Goal: Navigation & Orientation: Go to known website

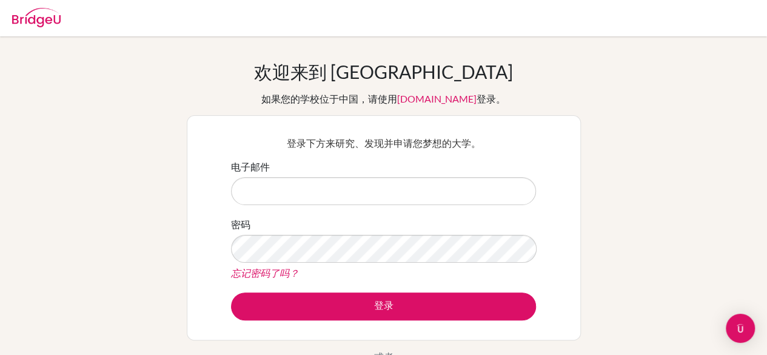
click at [320, 200] on input "电子邮件" at bounding box center [383, 191] width 305 height 28
drag, startPoint x: 321, startPoint y: 198, endPoint x: 303, endPoint y: 198, distance: 18.2
click at [303, 198] on input "电子邮件" at bounding box center [383, 191] width 305 height 28
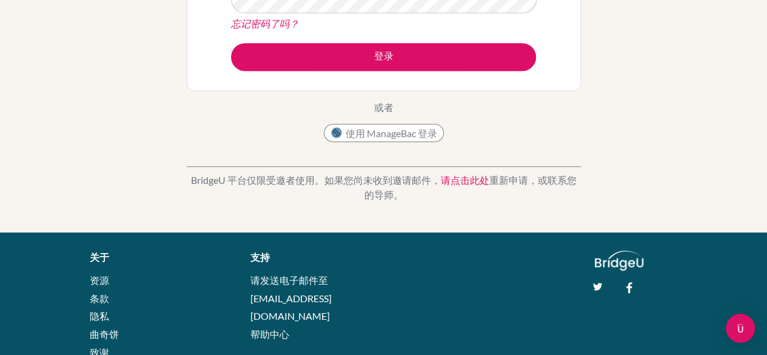
scroll to position [230, 0]
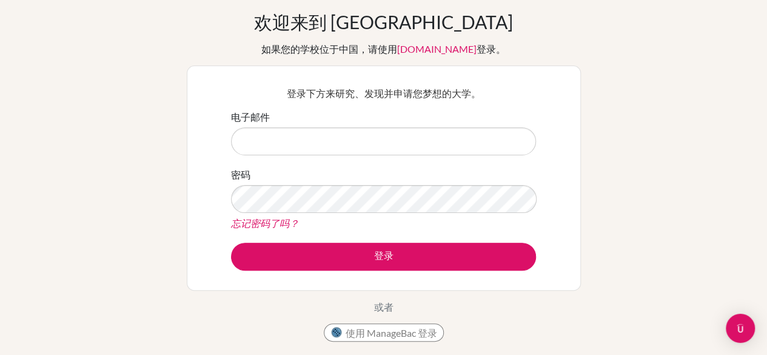
scroll to position [0, 0]
